Goal: Task Accomplishment & Management: Use online tool/utility

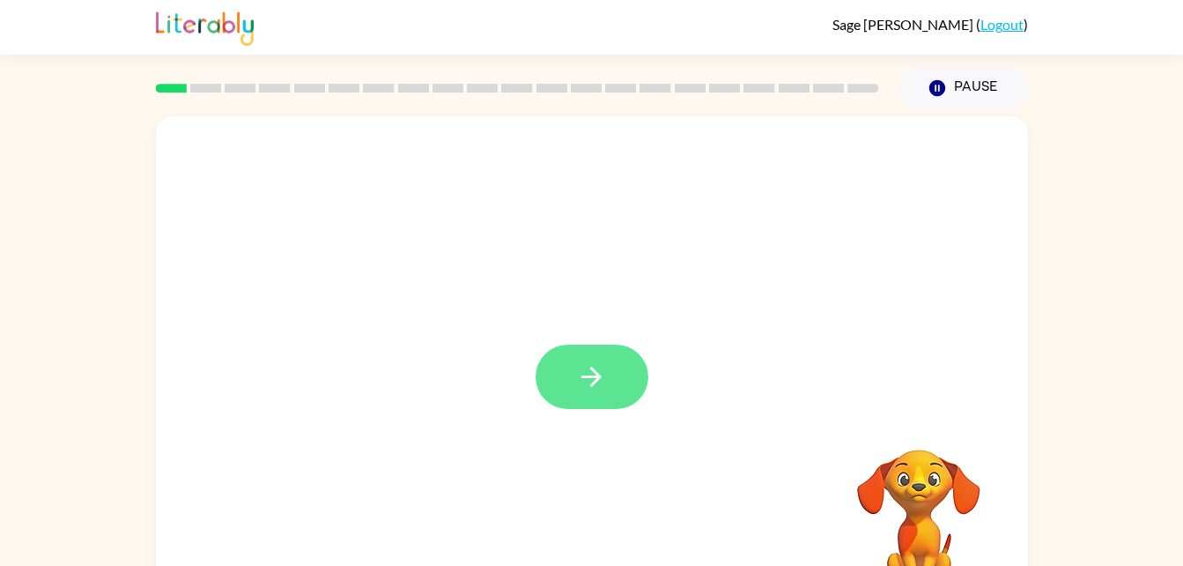
click at [599, 363] on icon "button" at bounding box center [591, 376] width 31 height 31
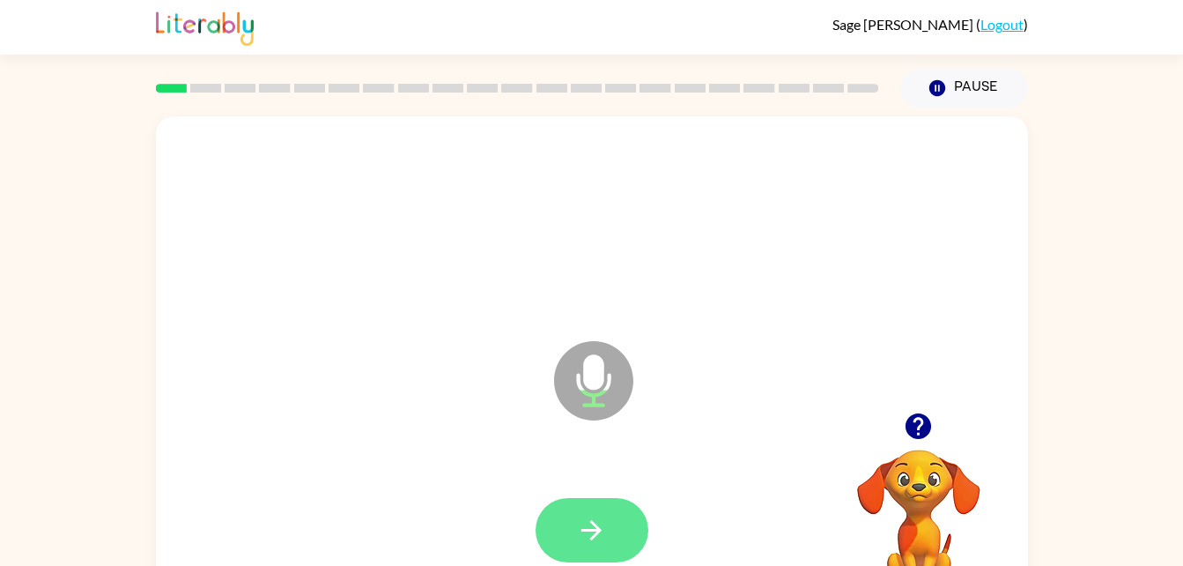
click at [597, 513] on button "button" at bounding box center [592, 530] width 113 height 64
click at [610, 534] on button "button" at bounding box center [592, 530] width 113 height 64
click at [606, 519] on icon "button" at bounding box center [591, 530] width 31 height 31
click at [603, 538] on icon "button" at bounding box center [591, 530] width 31 height 31
click at [646, 519] on button "button" at bounding box center [592, 530] width 113 height 64
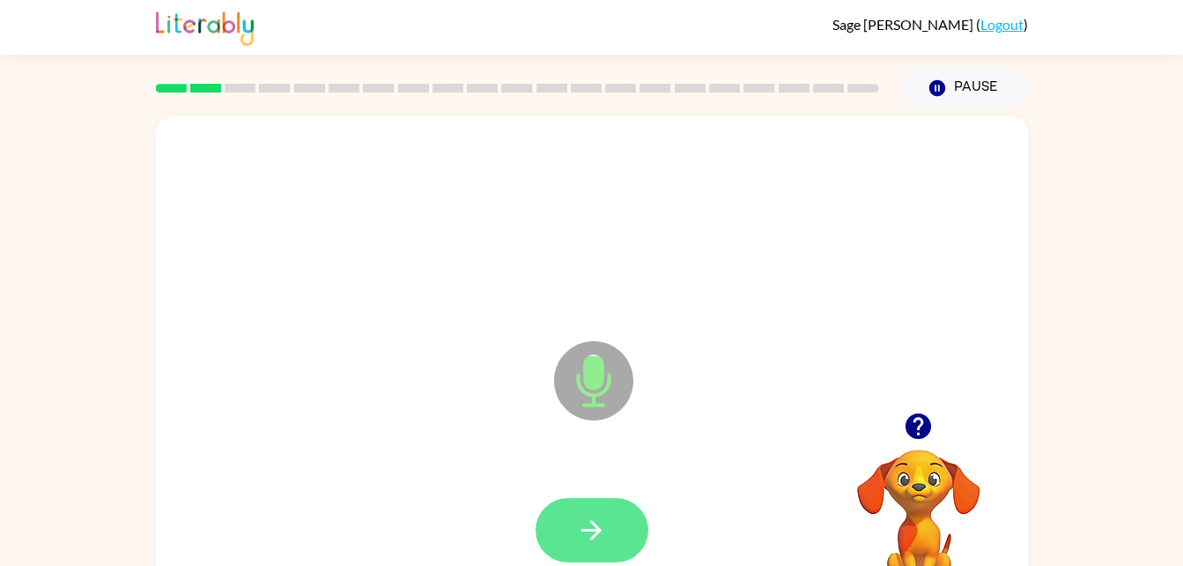
click at [606, 533] on icon "button" at bounding box center [591, 530] width 31 height 31
click at [603, 530] on icon "button" at bounding box center [591, 530] width 31 height 31
click at [608, 518] on button "button" at bounding box center [592, 530] width 113 height 64
click at [594, 523] on icon "button" at bounding box center [592, 530] width 20 height 20
click at [619, 511] on button "button" at bounding box center [592, 530] width 113 height 64
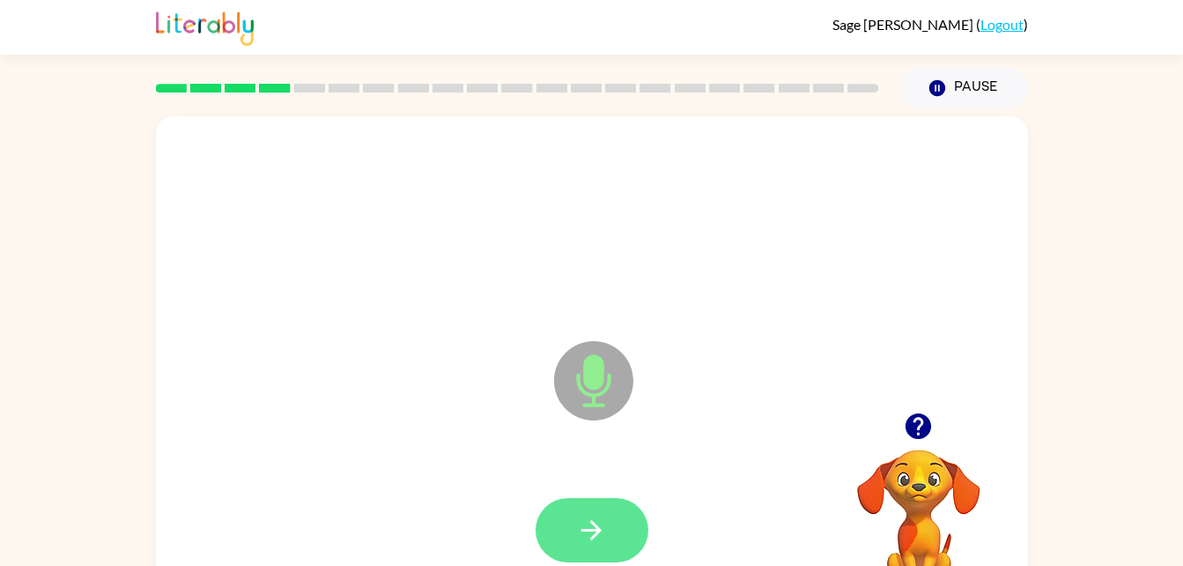
click at [599, 522] on icon "button" at bounding box center [591, 530] width 31 height 31
click at [587, 527] on icon "button" at bounding box center [591, 530] width 31 height 31
click at [609, 512] on button "button" at bounding box center [592, 530] width 113 height 64
click at [615, 533] on button "button" at bounding box center [592, 530] width 113 height 64
click at [543, 530] on button "button" at bounding box center [592, 530] width 113 height 64
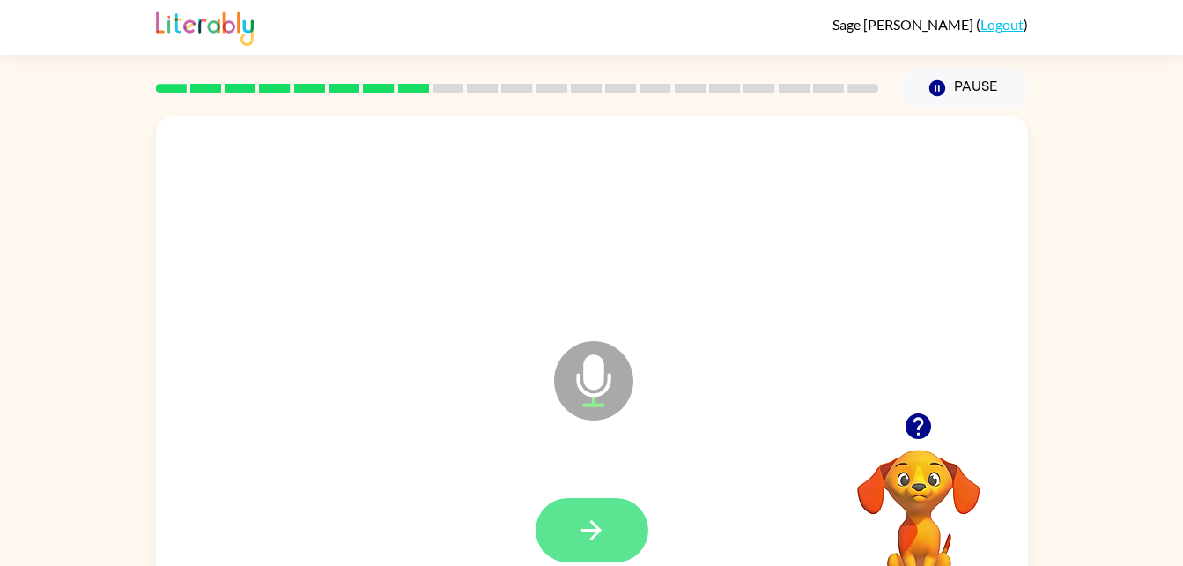
click at [597, 530] on icon "button" at bounding box center [592, 530] width 20 height 20
click at [582, 532] on icon "button" at bounding box center [591, 530] width 31 height 31
click at [592, 527] on icon "button" at bounding box center [591, 530] width 31 height 31
click at [603, 513] on button "button" at bounding box center [592, 530] width 113 height 64
click at [606, 535] on icon "button" at bounding box center [591, 530] width 31 height 31
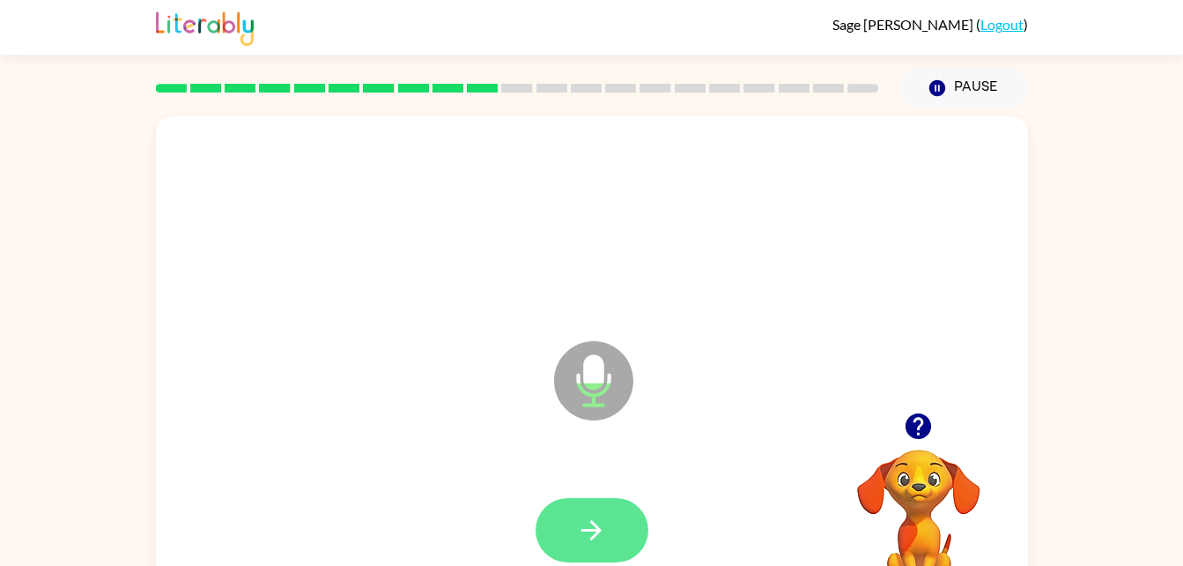
click at [597, 537] on icon "button" at bounding box center [591, 530] width 31 height 31
click at [616, 534] on button "button" at bounding box center [592, 530] width 113 height 64
click at [594, 526] on icon "button" at bounding box center [591, 530] width 31 height 31
click at [599, 518] on icon "button" at bounding box center [591, 530] width 31 height 31
click at [589, 529] on icon "button" at bounding box center [592, 530] width 20 height 20
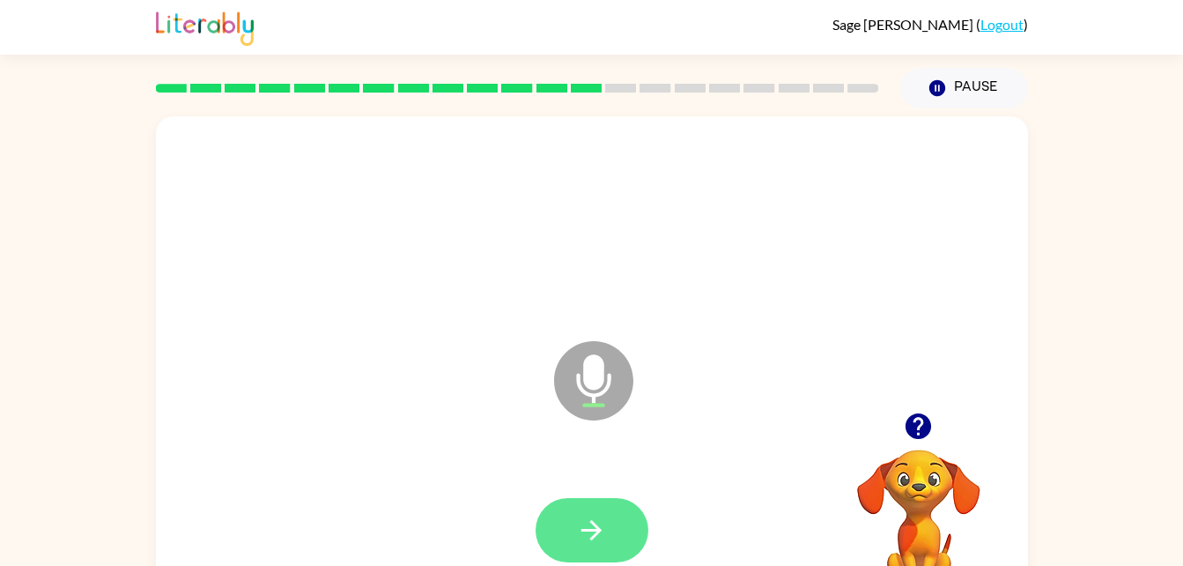
click at [603, 549] on button "button" at bounding box center [592, 530] width 113 height 64
click at [587, 512] on button "button" at bounding box center [592, 530] width 113 height 64
click at [613, 558] on button "button" at bounding box center [592, 530] width 113 height 64
click at [620, 517] on button "button" at bounding box center [592, 530] width 113 height 64
click at [590, 515] on icon "button" at bounding box center [591, 530] width 31 height 31
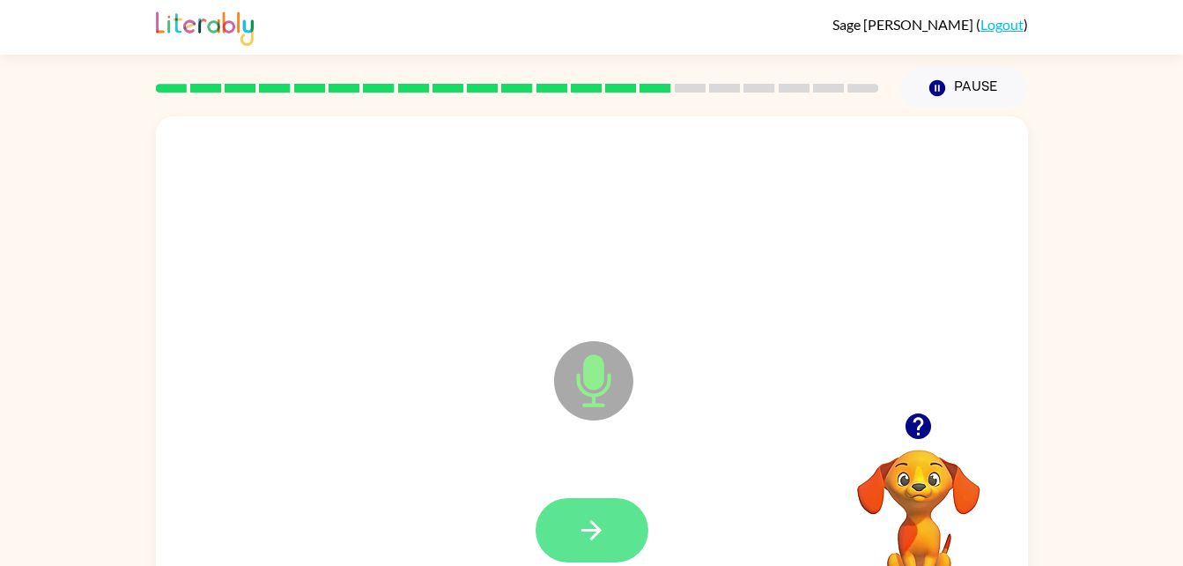
click at [617, 534] on button "button" at bounding box center [592, 530] width 113 height 64
click at [603, 530] on icon "button" at bounding box center [591, 530] width 31 height 31
click at [604, 531] on icon "button" at bounding box center [591, 530] width 31 height 31
click at [579, 519] on icon "button" at bounding box center [591, 530] width 31 height 31
click at [555, 522] on button "button" at bounding box center [592, 530] width 113 height 64
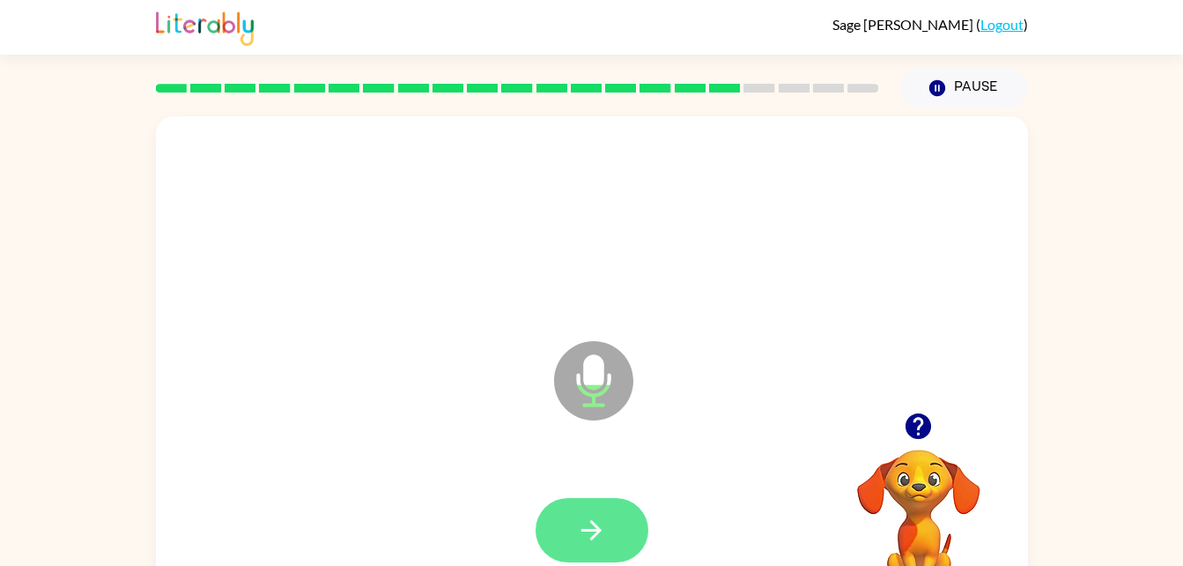
click at [598, 527] on icon "button" at bounding box center [592, 530] width 20 height 20
click at [589, 533] on icon "button" at bounding box center [591, 530] width 31 height 31
click at [648, 534] on button "button" at bounding box center [592, 530] width 113 height 64
click at [606, 531] on icon "button" at bounding box center [591, 530] width 31 height 31
click at [605, 533] on icon "button" at bounding box center [591, 530] width 31 height 31
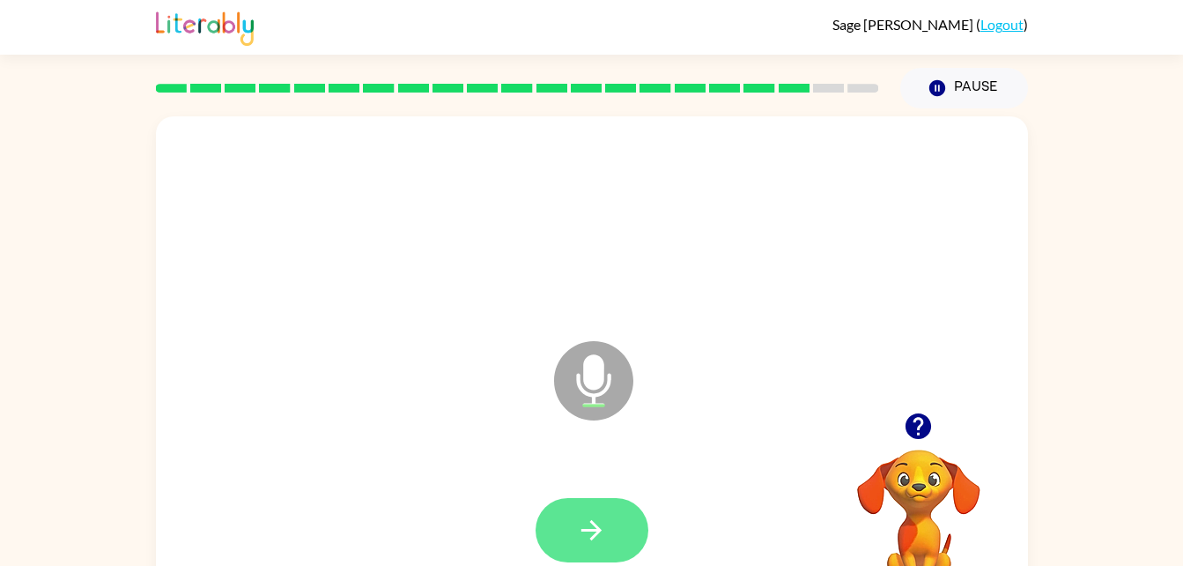
click at [594, 527] on icon "button" at bounding box center [591, 530] width 31 height 31
click at [590, 526] on icon "button" at bounding box center [591, 530] width 31 height 31
click at [607, 523] on button "button" at bounding box center [592, 530] width 113 height 64
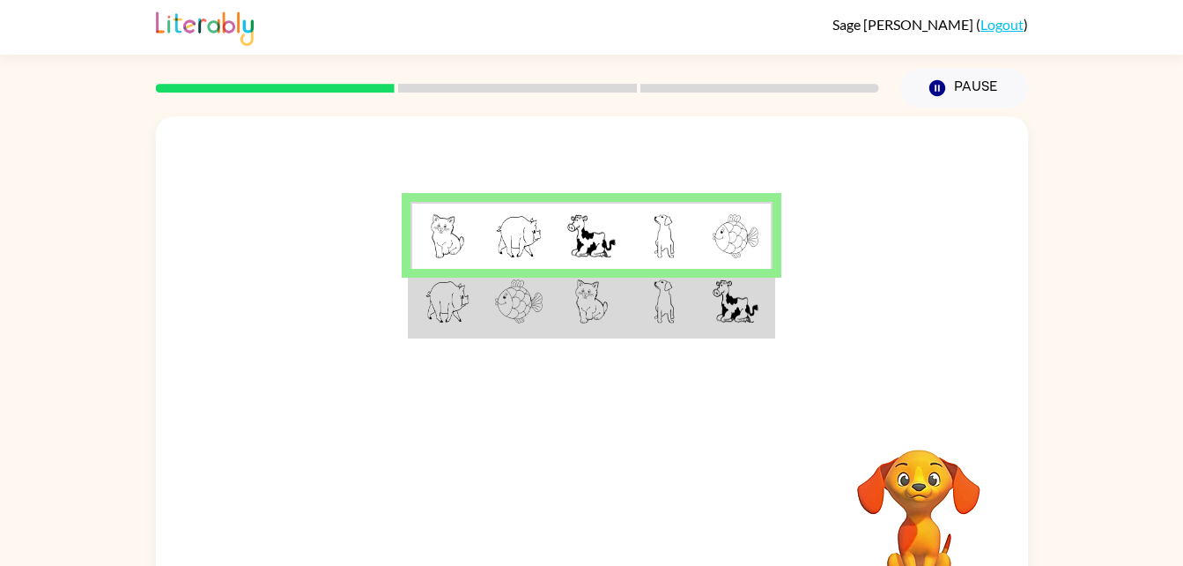
click at [512, 316] on img at bounding box center [519, 301] width 48 height 44
click at [567, 308] on td at bounding box center [591, 303] width 72 height 68
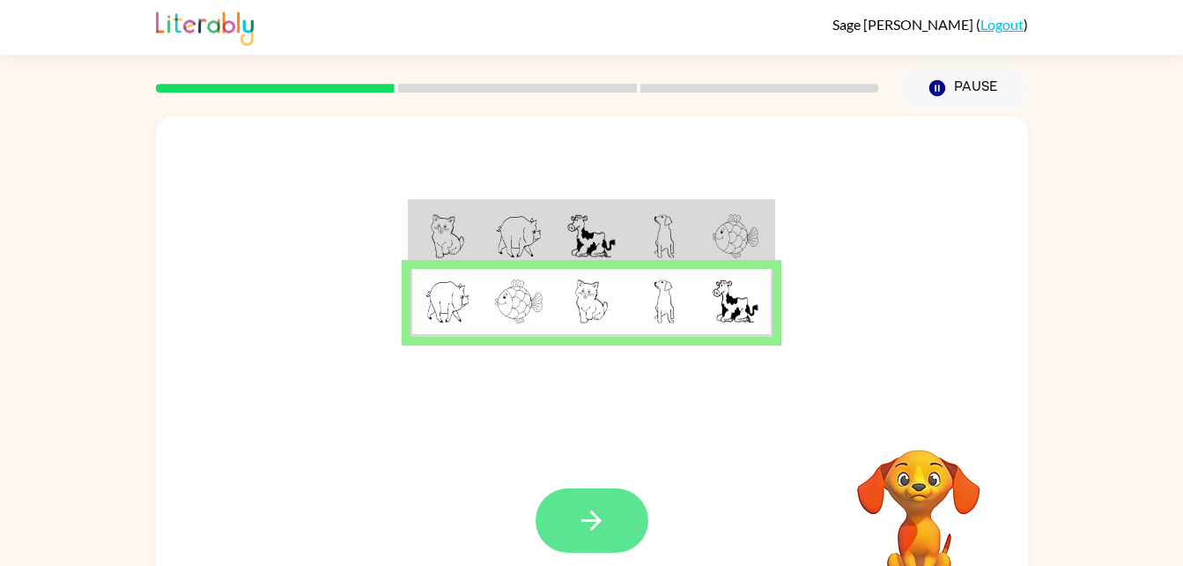
click at [604, 496] on button "button" at bounding box center [592, 520] width 113 height 64
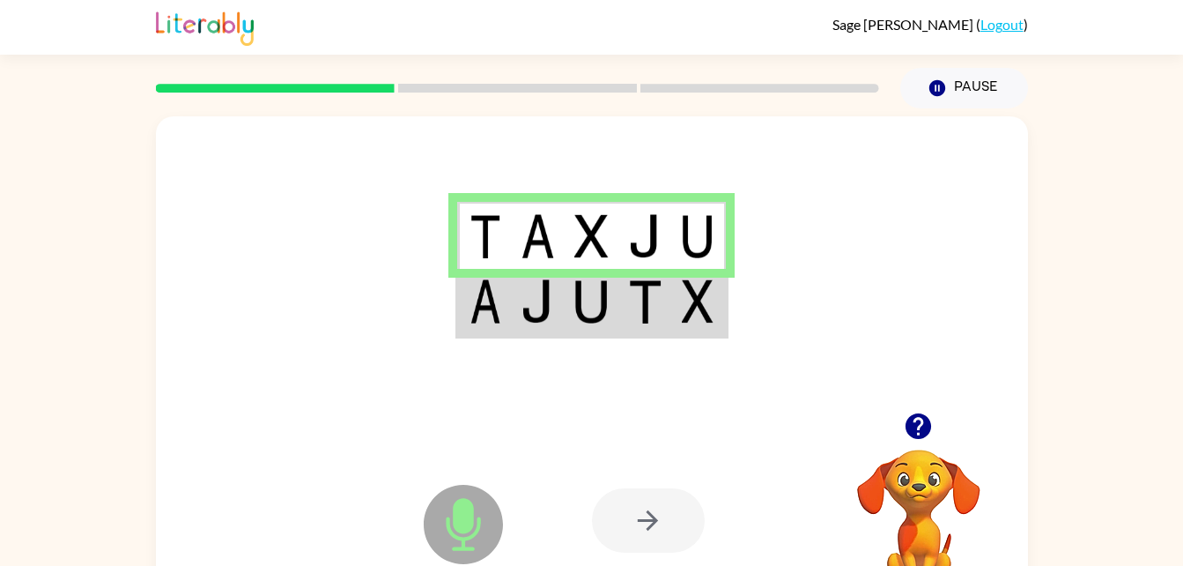
click at [557, 304] on td at bounding box center [538, 303] width 54 height 68
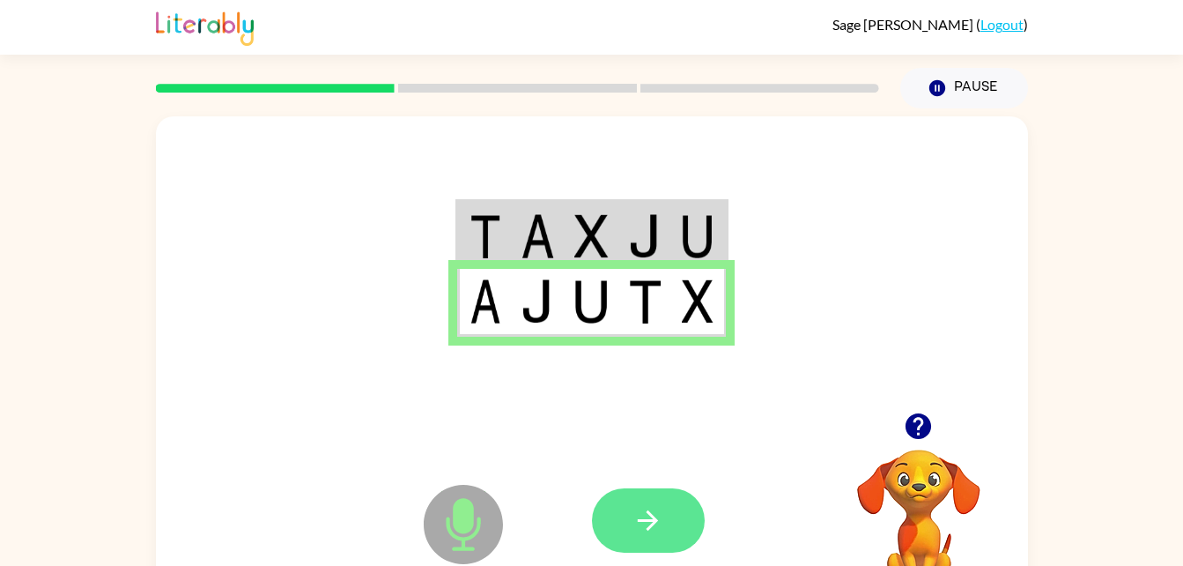
click at [650, 507] on icon "button" at bounding box center [648, 520] width 31 height 31
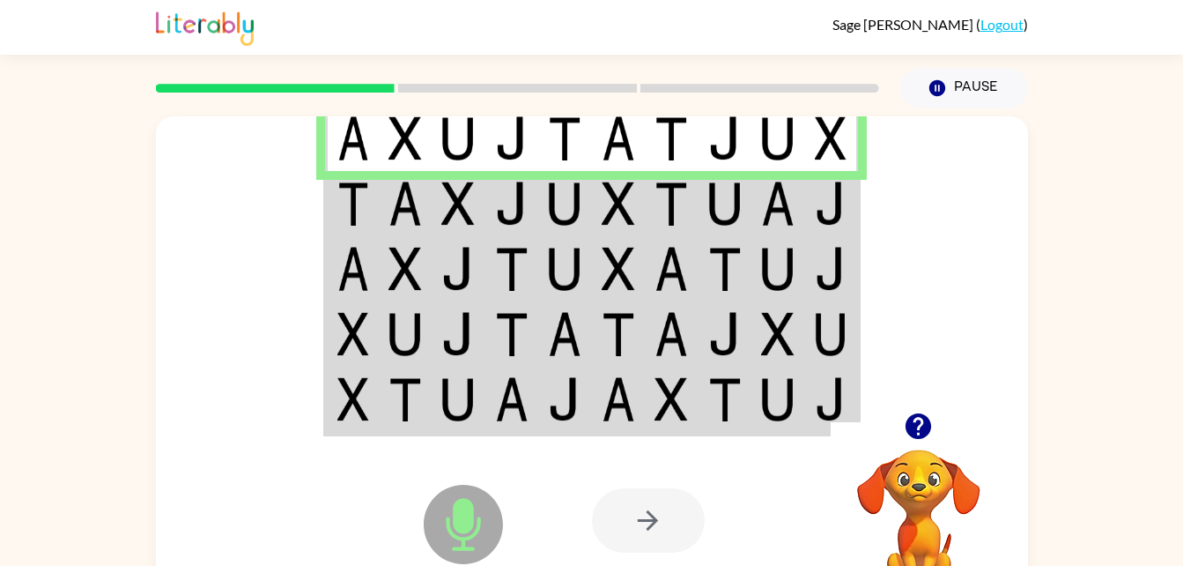
click at [458, 231] on td at bounding box center [459, 203] width 54 height 65
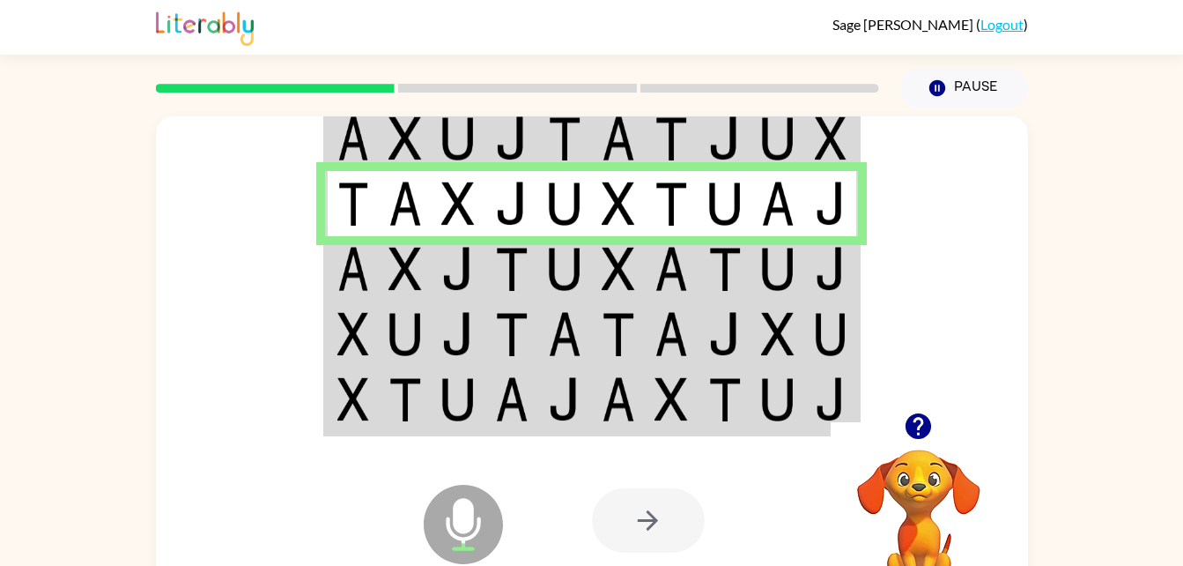
click at [407, 278] on img at bounding box center [405, 269] width 33 height 44
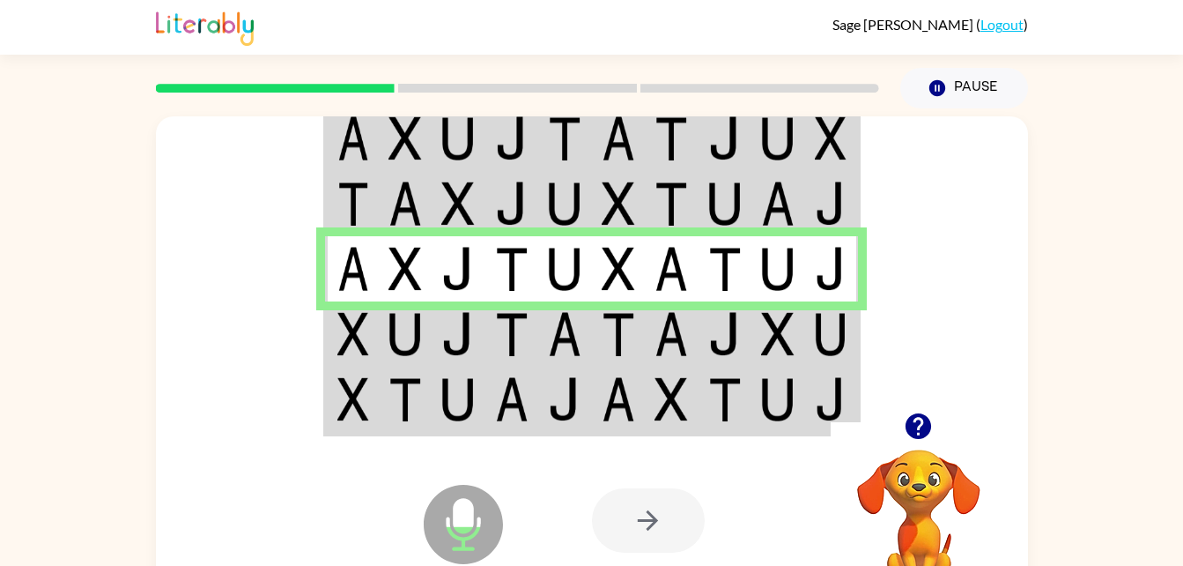
click at [507, 332] on img at bounding box center [511, 334] width 33 height 44
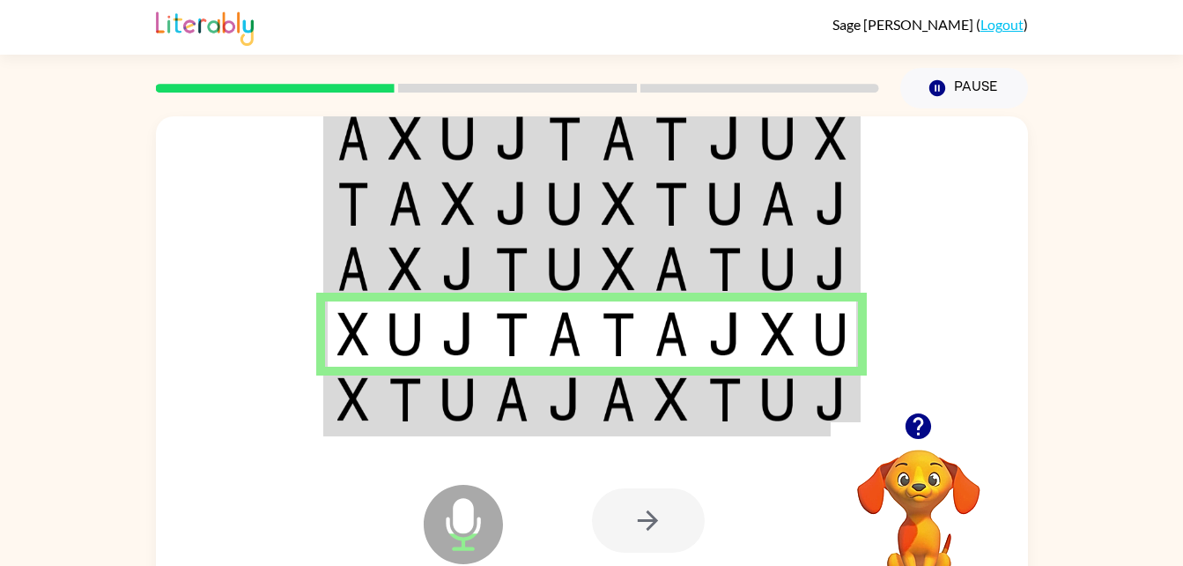
click at [442, 412] on img at bounding box center [457, 399] width 33 height 44
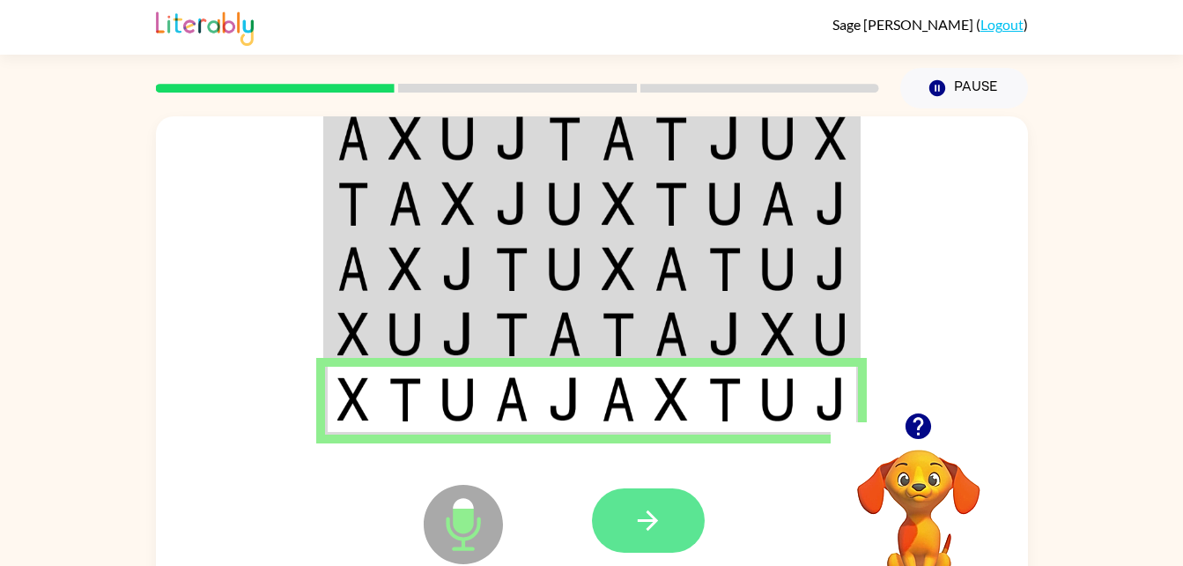
click at [662, 526] on icon "button" at bounding box center [648, 520] width 31 height 31
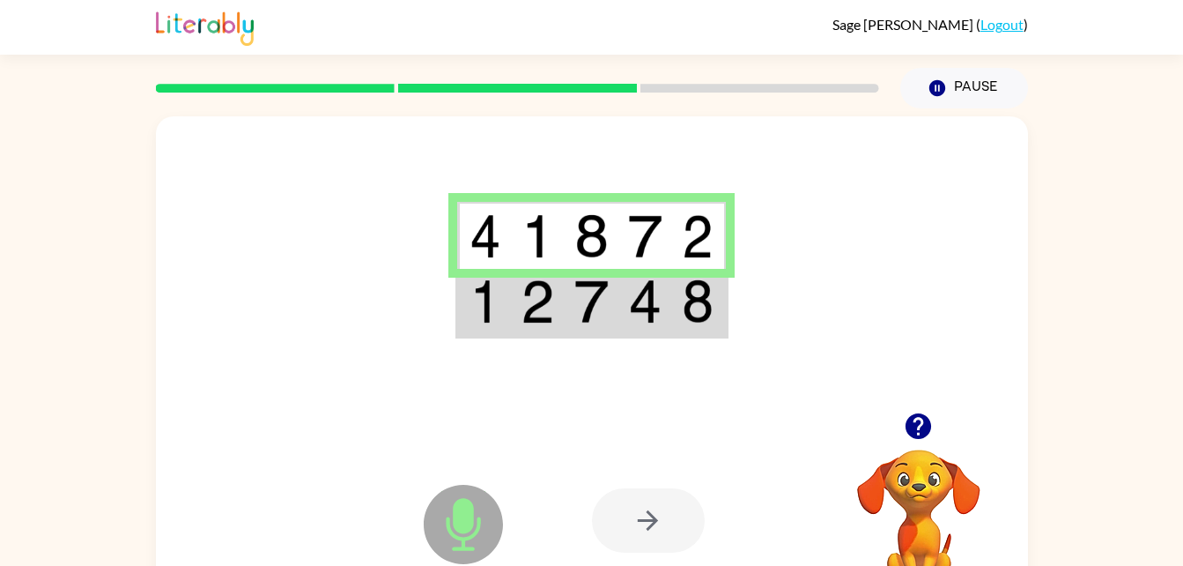
click at [563, 298] on td at bounding box center [538, 303] width 54 height 68
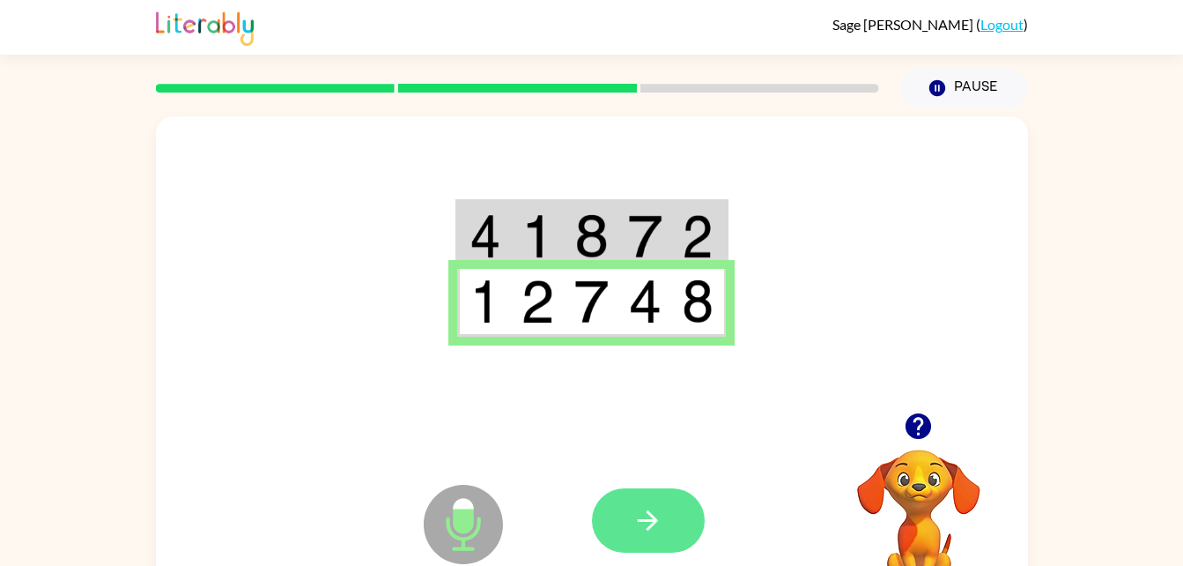
click at [647, 513] on icon "button" at bounding box center [648, 520] width 31 height 31
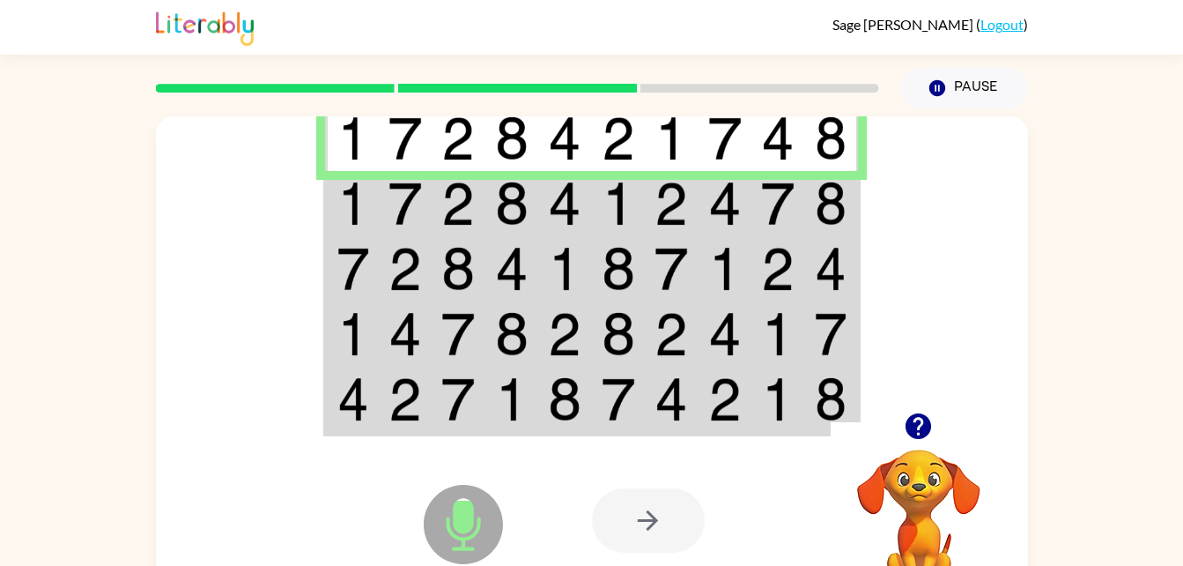
click at [454, 197] on img at bounding box center [457, 204] width 33 height 44
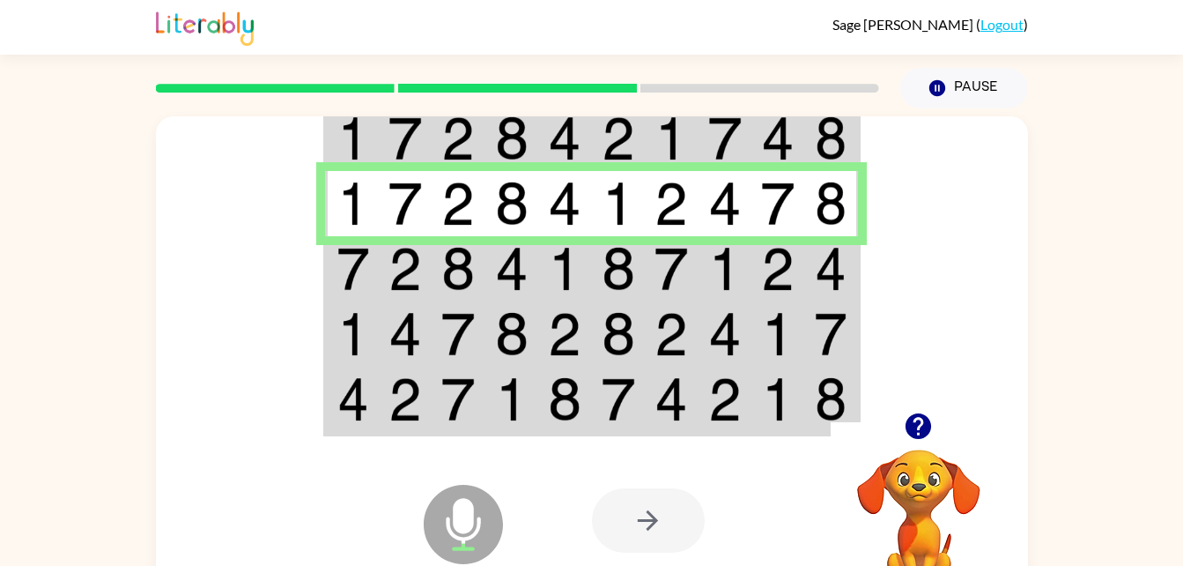
click at [485, 270] on td at bounding box center [512, 268] width 54 height 65
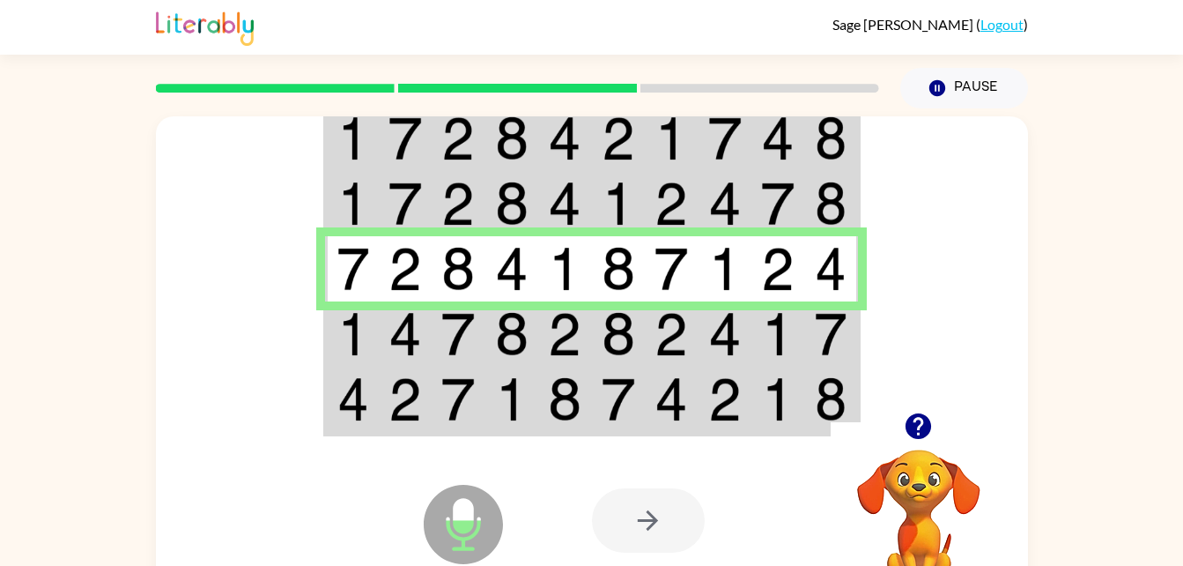
click at [541, 337] on td at bounding box center [565, 333] width 54 height 65
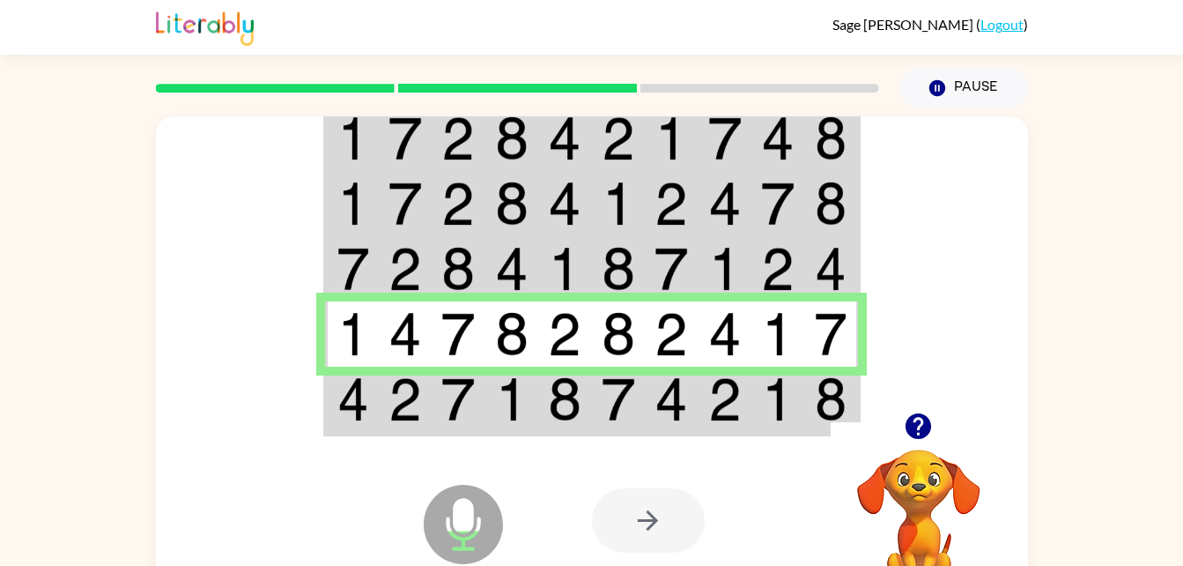
click at [600, 407] on td at bounding box center [619, 401] width 54 height 68
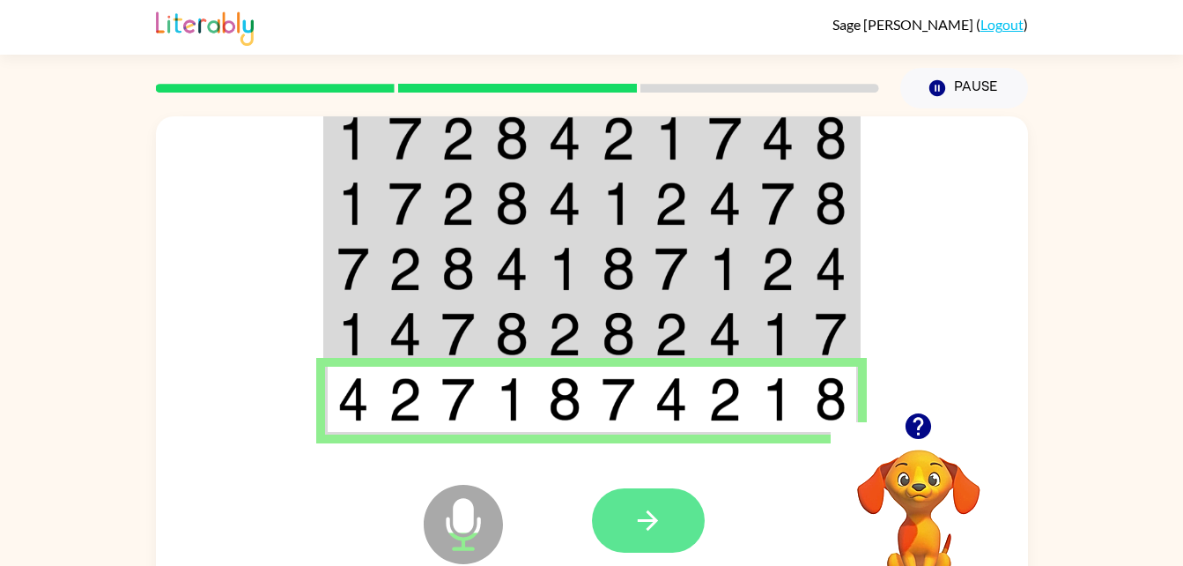
click at [652, 509] on icon "button" at bounding box center [648, 520] width 31 height 31
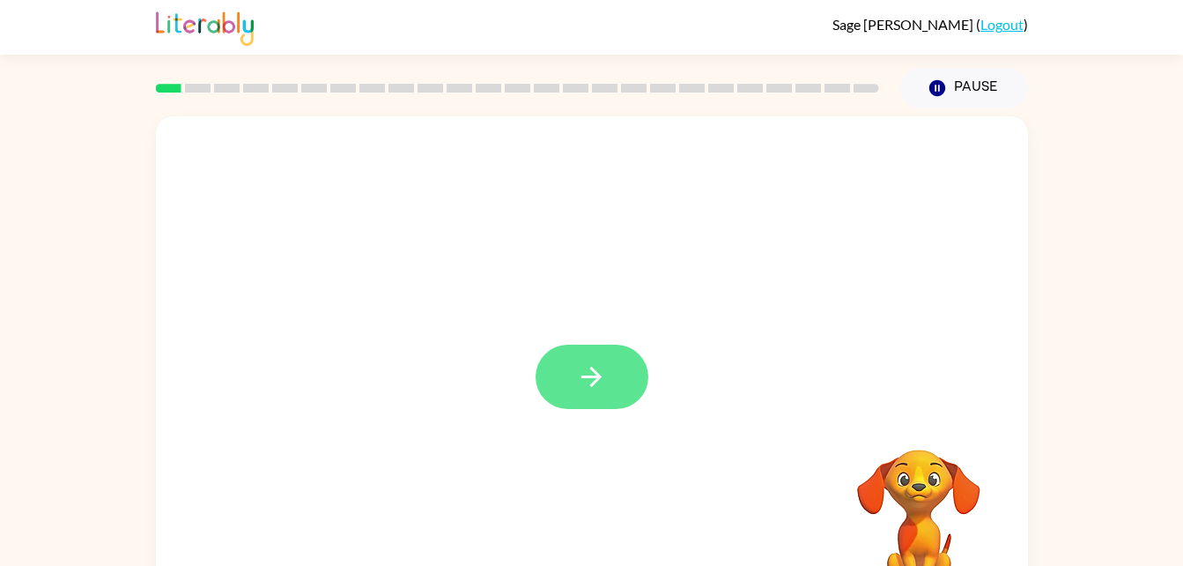
click at [567, 361] on button "button" at bounding box center [592, 377] width 113 height 64
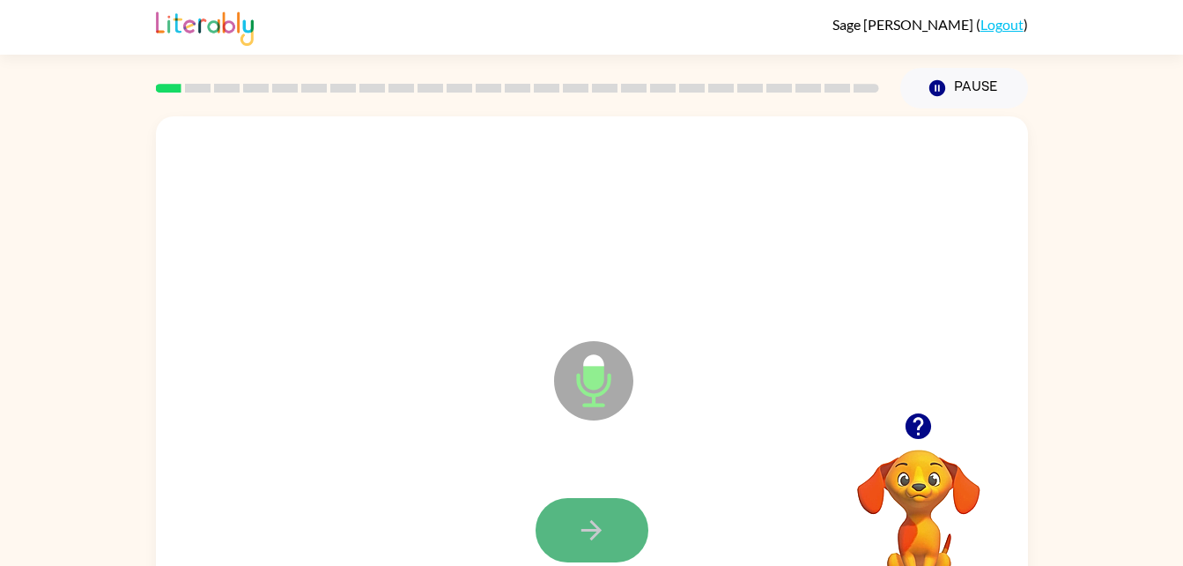
click at [599, 499] on button "button" at bounding box center [592, 530] width 113 height 64
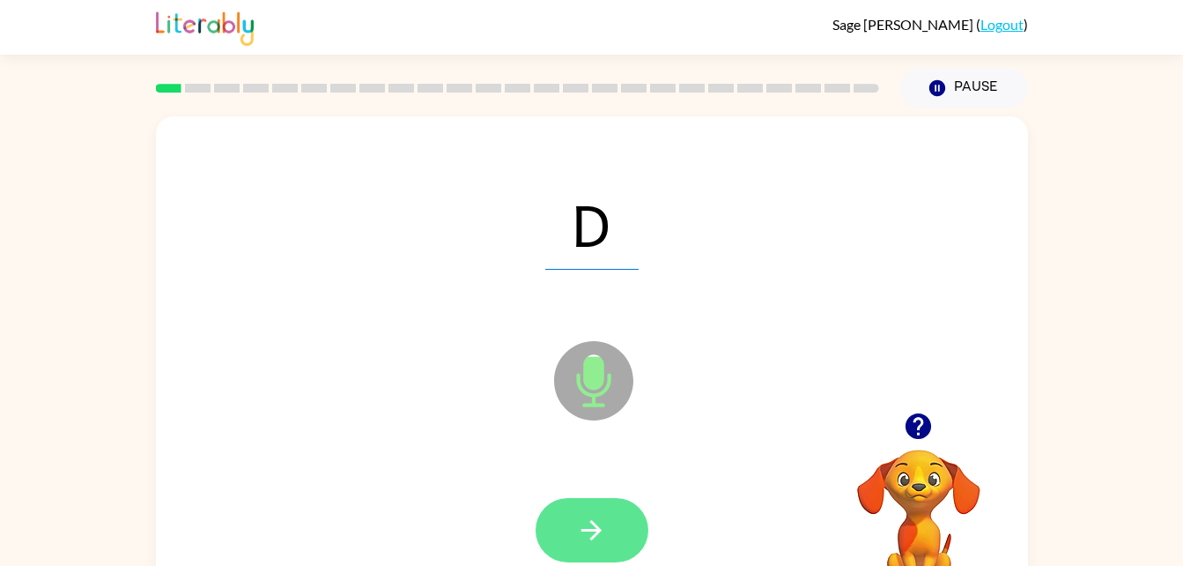
click at [607, 523] on button "button" at bounding box center [592, 530] width 113 height 64
click at [580, 519] on icon "button" at bounding box center [591, 530] width 31 height 31
click at [583, 515] on icon "button" at bounding box center [591, 530] width 31 height 31
click at [608, 543] on button "button" at bounding box center [592, 530] width 113 height 64
click at [611, 544] on button "button" at bounding box center [592, 530] width 113 height 64
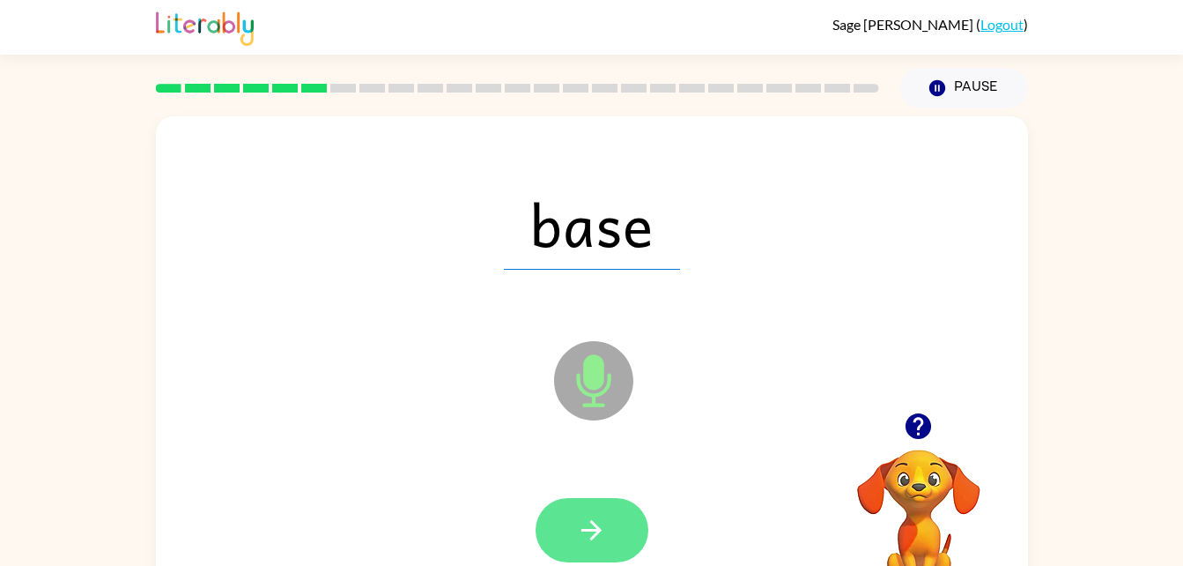
click at [617, 511] on button "button" at bounding box center [592, 530] width 113 height 64
click at [604, 523] on icon "button" at bounding box center [591, 530] width 31 height 31
click at [590, 523] on icon "button" at bounding box center [591, 530] width 31 height 31
click at [592, 538] on icon "button" at bounding box center [592, 530] width 20 height 20
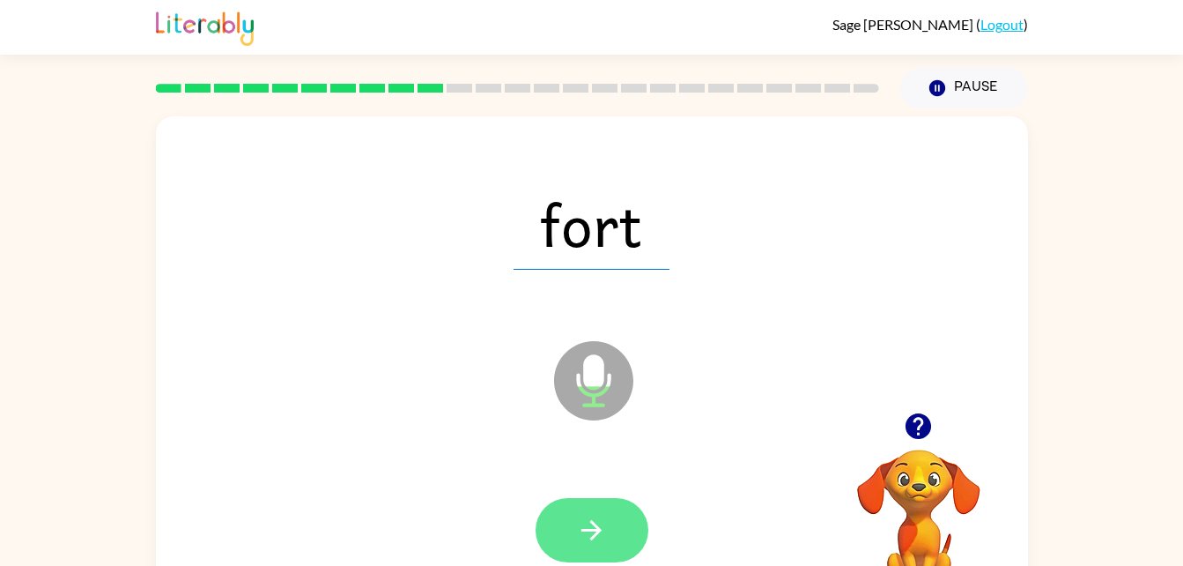
click at [599, 530] on icon "button" at bounding box center [592, 530] width 20 height 20
click at [589, 527] on icon "button" at bounding box center [591, 530] width 31 height 31
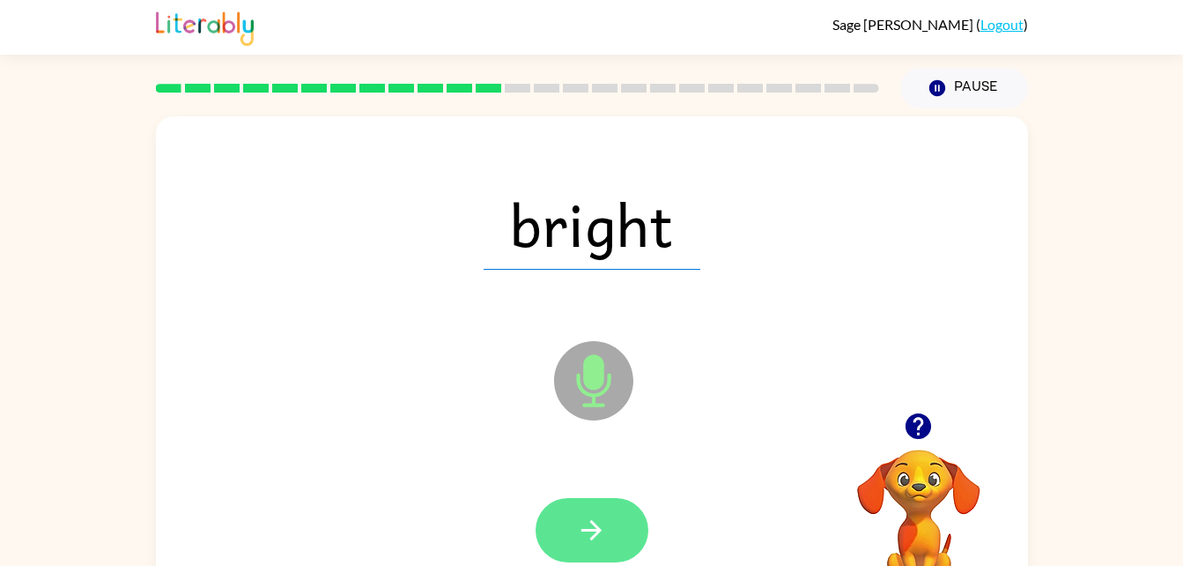
click at [586, 531] on icon "button" at bounding box center [591, 530] width 31 height 31
click at [578, 512] on button "button" at bounding box center [592, 530] width 113 height 64
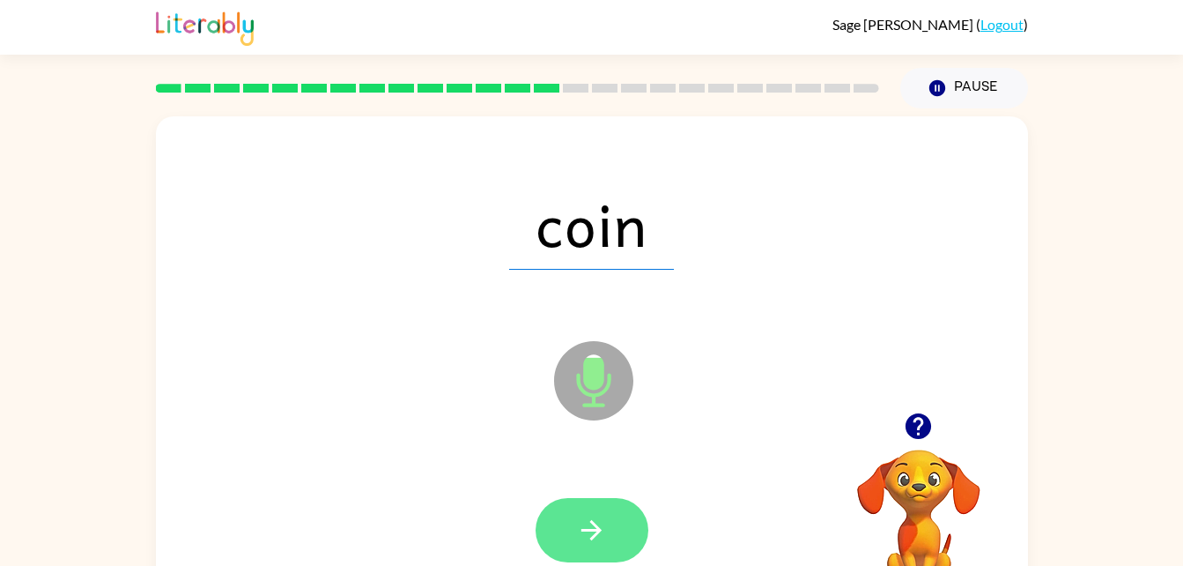
click at [583, 519] on icon "button" at bounding box center [591, 530] width 31 height 31
click at [584, 515] on icon "button" at bounding box center [591, 530] width 31 height 31
click at [594, 529] on icon "button" at bounding box center [592, 530] width 20 height 20
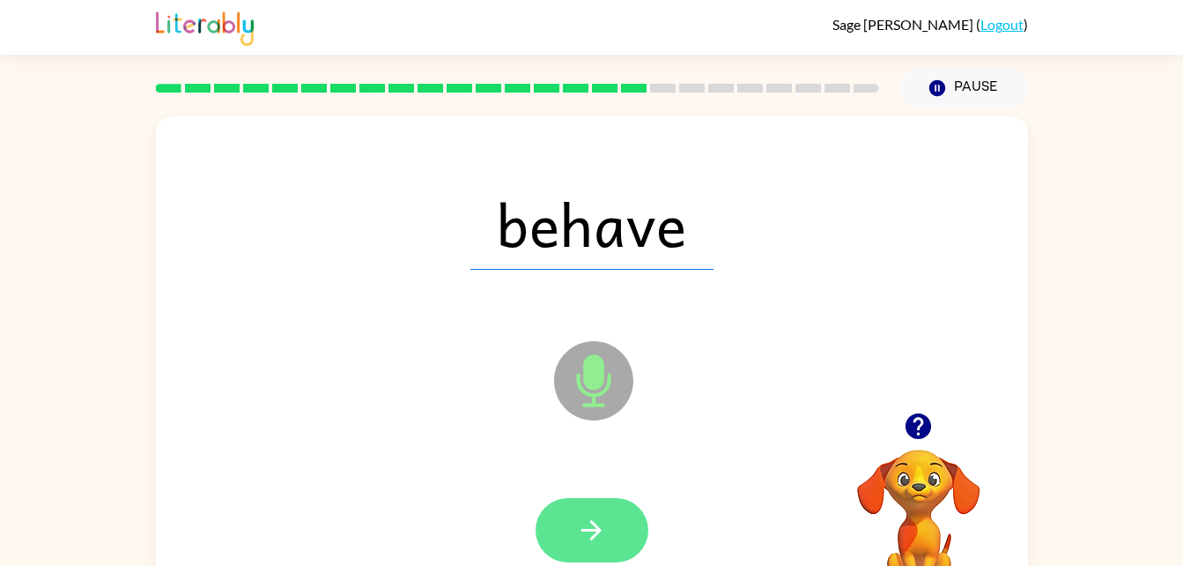
click at [581, 518] on icon "button" at bounding box center [591, 530] width 31 height 31
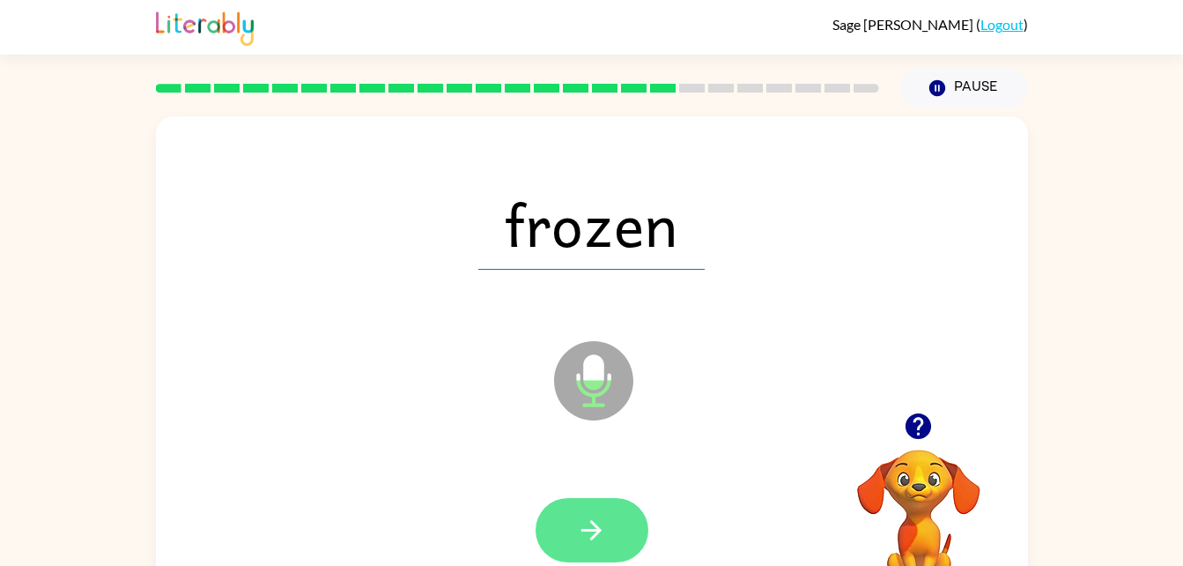
click at [588, 527] on icon "button" at bounding box center [591, 530] width 31 height 31
click at [577, 543] on icon "button" at bounding box center [591, 530] width 31 height 31
click at [597, 525] on icon "button" at bounding box center [591, 530] width 31 height 31
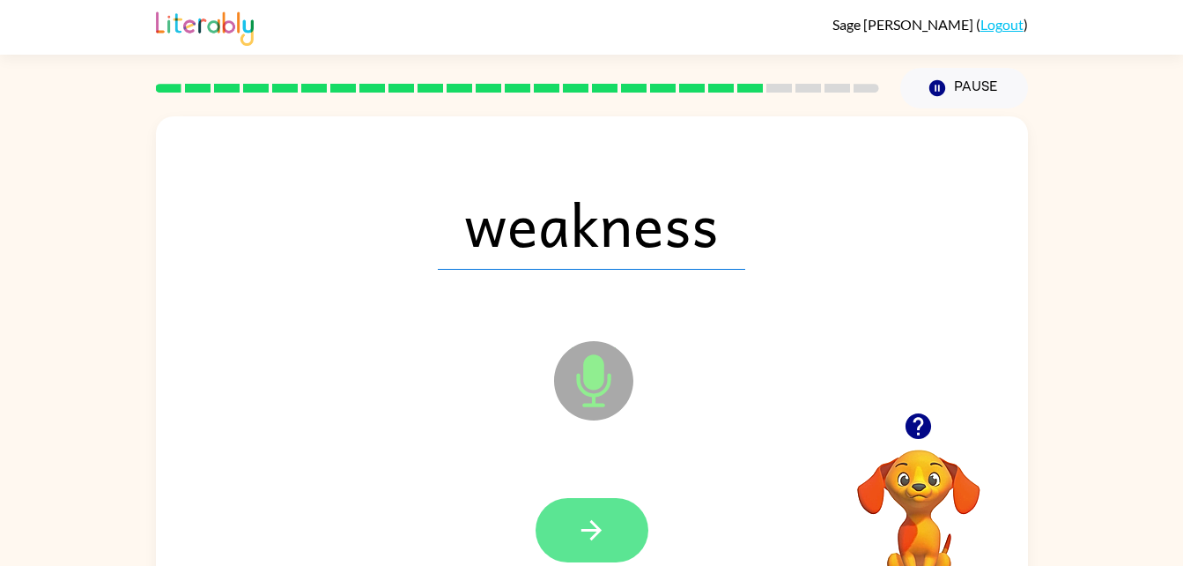
click at [597, 544] on icon "button" at bounding box center [591, 530] width 31 height 31
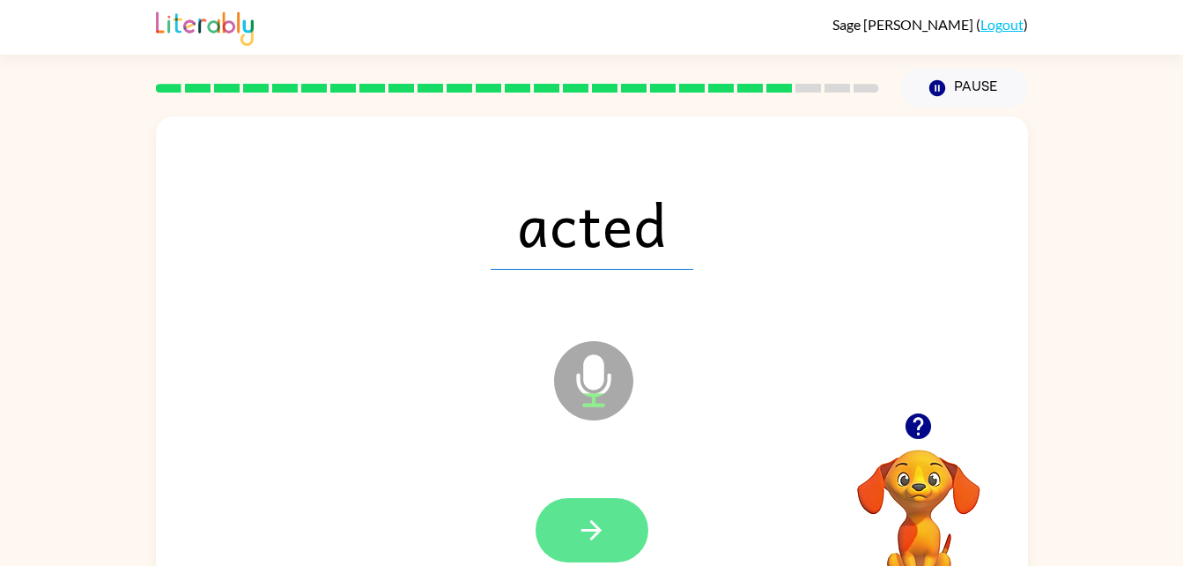
click at [587, 531] on icon "button" at bounding box center [591, 530] width 31 height 31
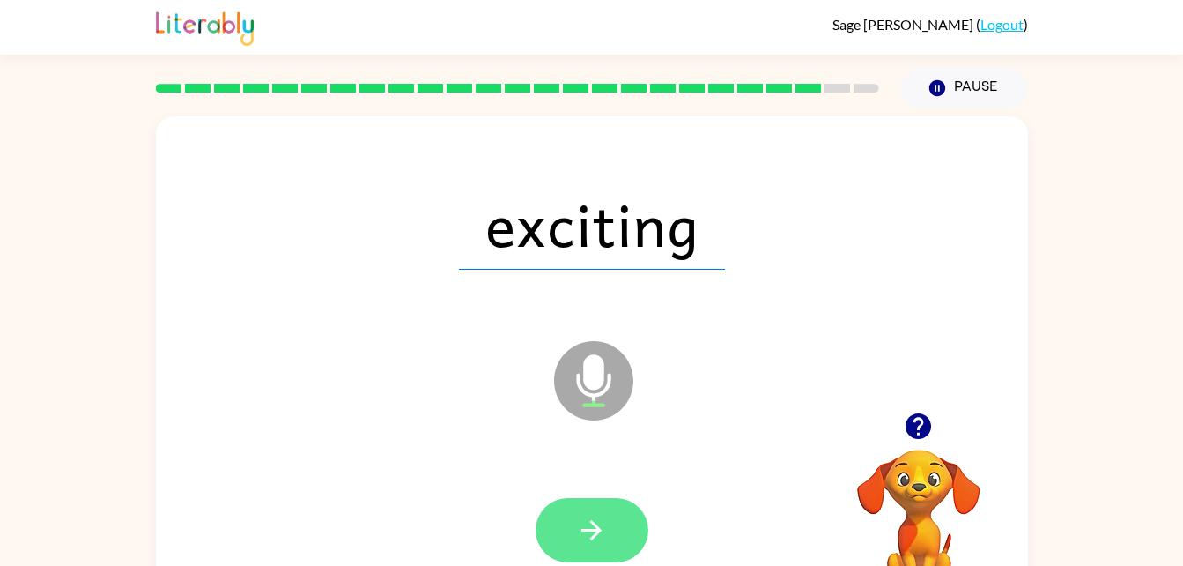
click at [606, 522] on icon "button" at bounding box center [591, 530] width 31 height 31
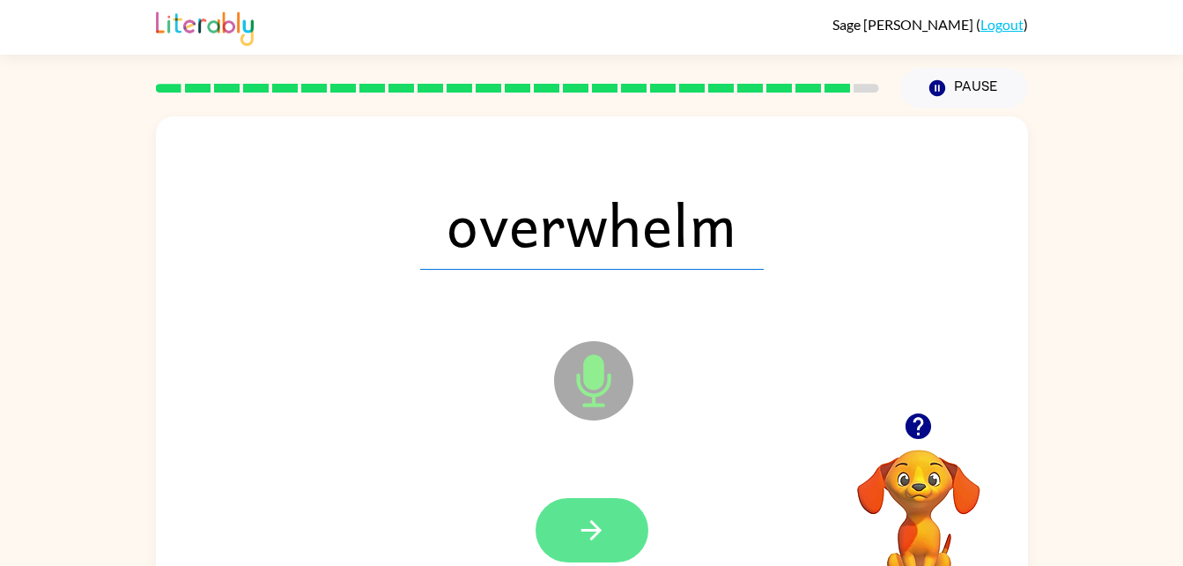
click at [603, 534] on icon "button" at bounding box center [591, 530] width 31 height 31
